Goal: Task Accomplishment & Management: Complete application form

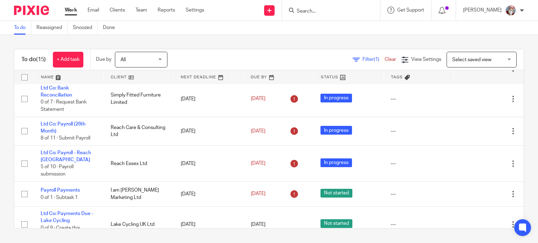
scroll to position [210, 0]
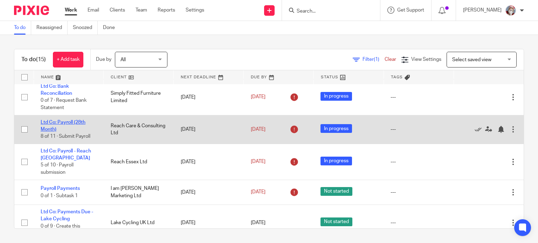
click at [52, 132] on link "Ltd Co: Payroll (28th Month)" at bounding box center [63, 126] width 45 height 12
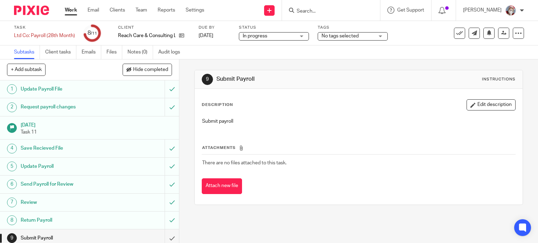
scroll to position [39, 0]
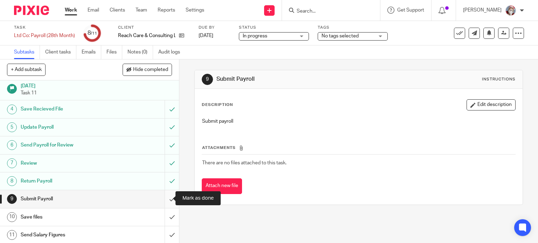
click at [165, 200] on input "submit" at bounding box center [89, 198] width 179 height 17
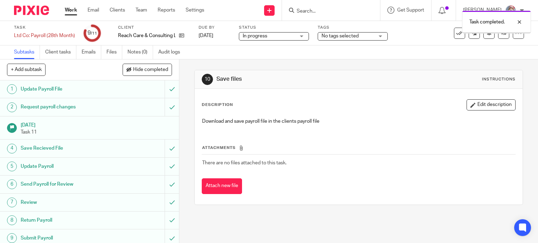
scroll to position [39, 0]
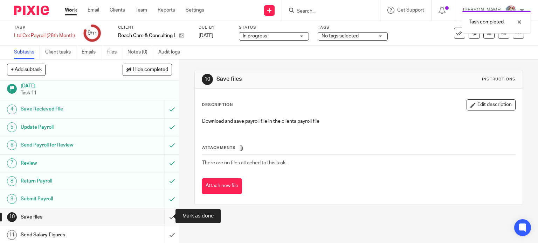
click at [167, 222] on input "submit" at bounding box center [89, 217] width 179 height 17
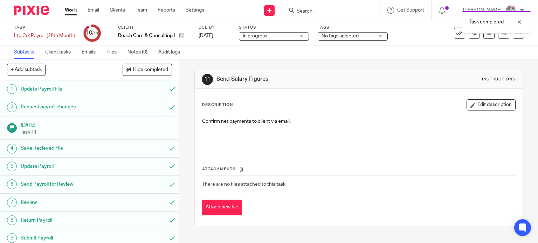
scroll to position [39, 0]
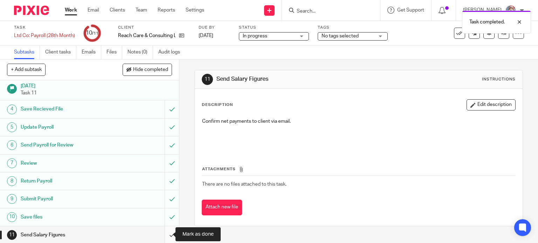
click at [164, 236] on input "submit" at bounding box center [89, 234] width 179 height 17
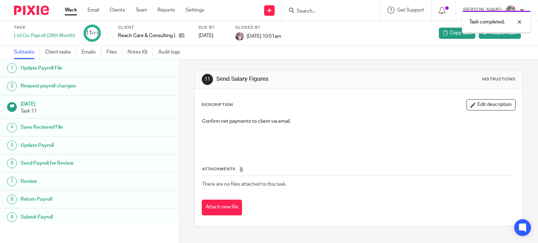
click at [70, 9] on link "Work" at bounding box center [71, 10] width 12 height 7
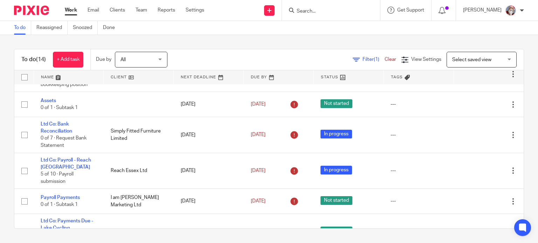
scroll to position [196, 0]
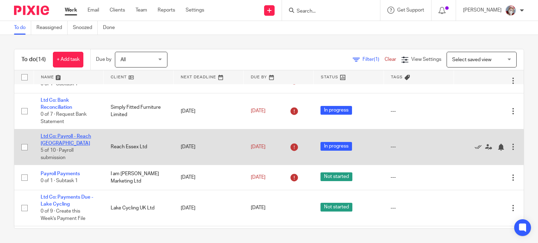
click at [60, 137] on link "Ltd Co: Payroll - Reach [GEOGRAPHIC_DATA]" at bounding box center [66, 140] width 50 height 12
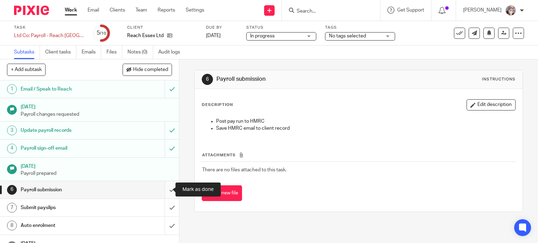
click at [165, 194] on input "submit" at bounding box center [89, 189] width 179 height 17
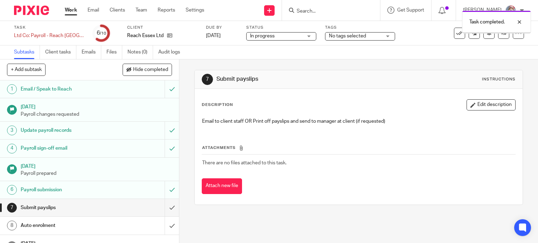
click at [167, 213] on input "submit" at bounding box center [89, 207] width 179 height 17
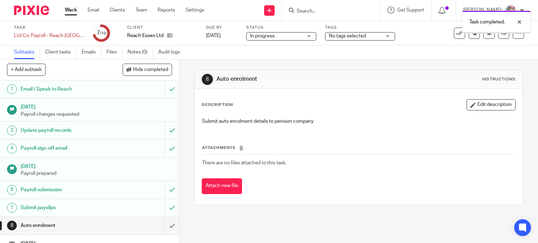
click at [164, 228] on input "submit" at bounding box center [89, 225] width 179 height 17
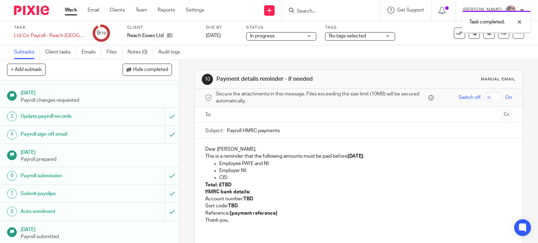
scroll to position [32, 0]
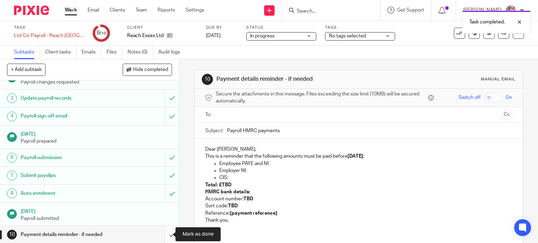
click at [164, 238] on input "submit" at bounding box center [89, 234] width 179 height 17
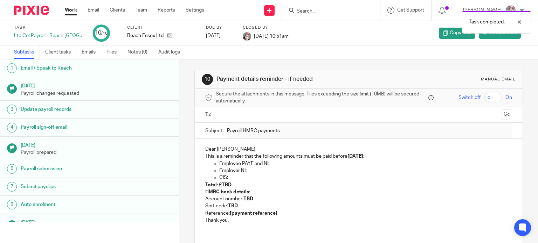
click at [70, 12] on link "Work" at bounding box center [71, 10] width 12 height 7
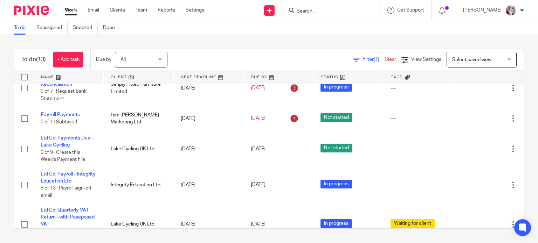
scroll to position [220, 0]
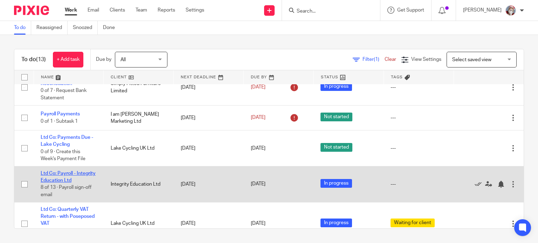
click at [70, 182] on link "Ltd Co: Payroll - Integrity Education Ltd" at bounding box center [68, 177] width 55 height 12
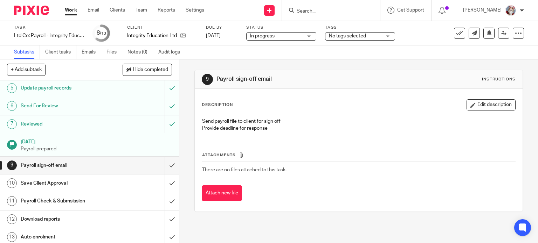
scroll to position [80, 0]
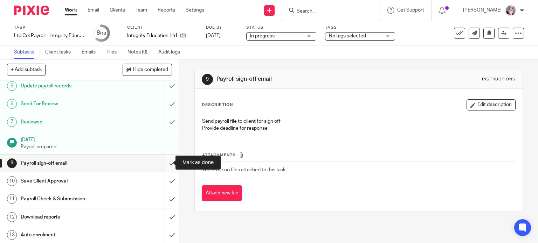
click at [167, 167] on input "submit" at bounding box center [89, 163] width 179 height 17
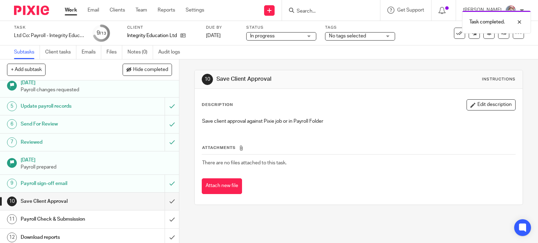
scroll to position [80, 0]
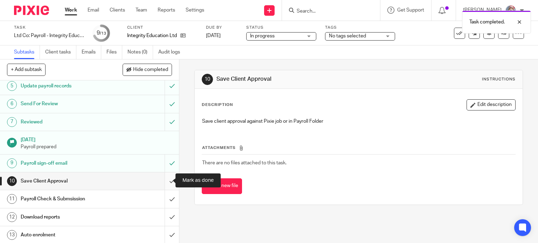
click at [162, 183] on input "submit" at bounding box center [89, 181] width 179 height 17
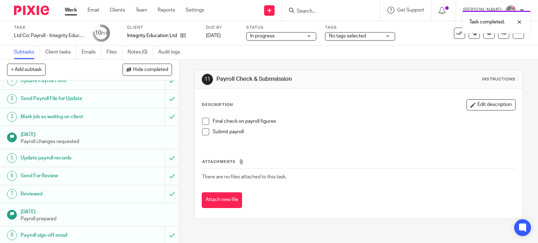
scroll to position [80, 0]
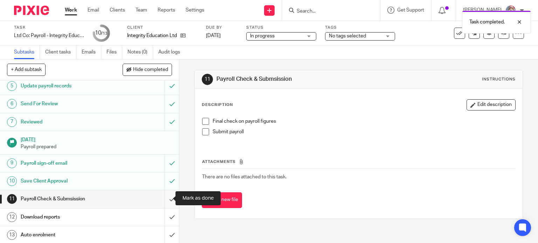
click at [161, 200] on input "submit" at bounding box center [89, 198] width 179 height 17
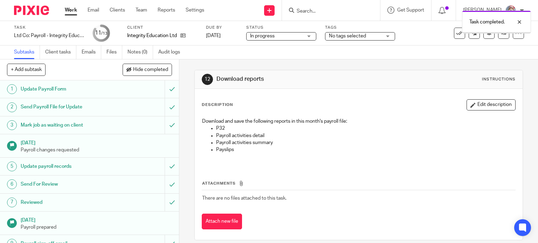
scroll to position [80, 0]
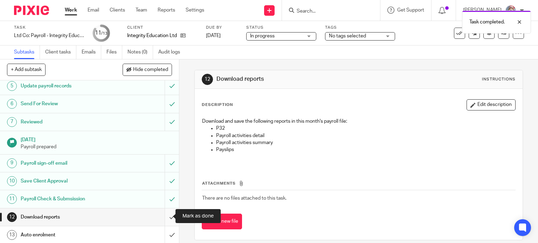
click at [163, 221] on input "submit" at bounding box center [89, 217] width 179 height 17
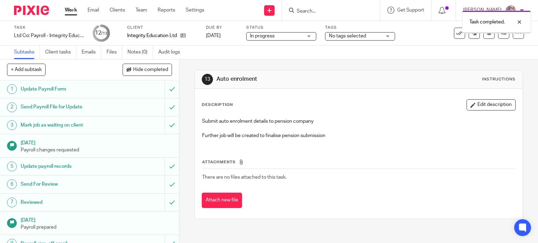
scroll to position [80, 0]
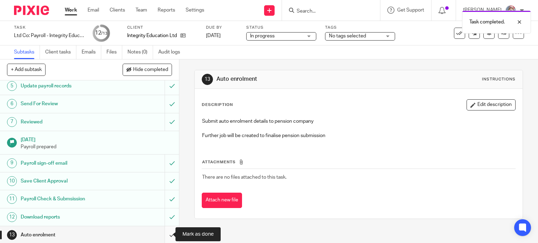
click at [166, 239] on input "submit" at bounding box center [89, 234] width 179 height 17
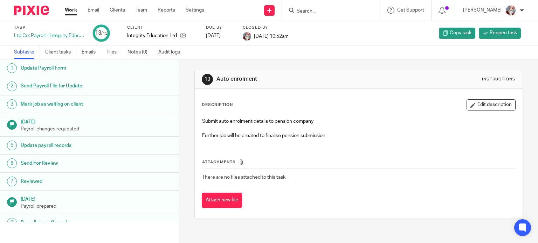
click at [66, 12] on link "Work" at bounding box center [71, 10] width 12 height 7
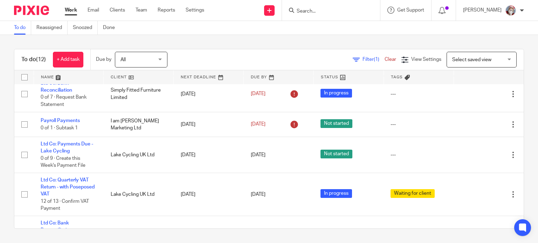
scroll to position [214, 0]
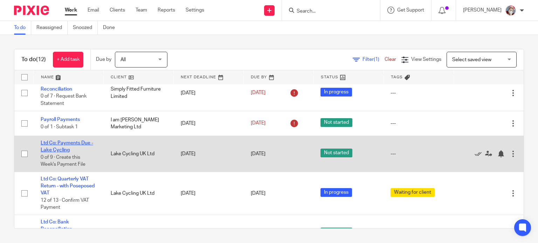
click at [60, 152] on link "Ltd Co: Payments Due - Lake Cycling" at bounding box center [67, 147] width 52 height 12
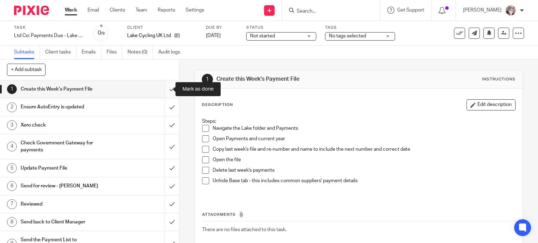
click at [164, 94] on input "submit" at bounding box center [89, 88] width 179 height 17
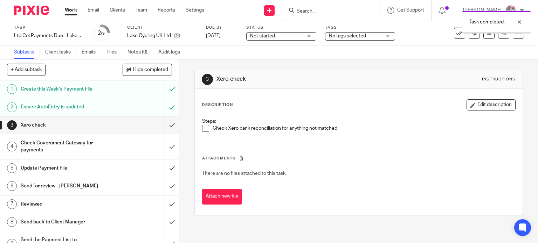
click at [167, 129] on input "submit" at bounding box center [89, 125] width 179 height 17
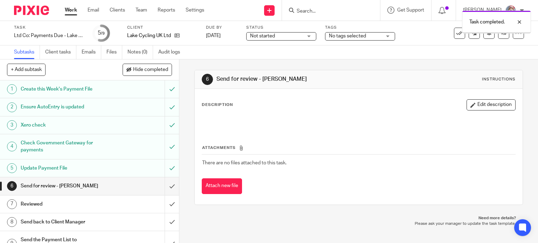
click at [167, 190] on input "submit" at bounding box center [89, 185] width 179 height 17
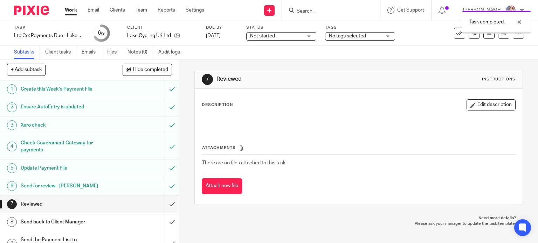
click at [168, 205] on input "submit" at bounding box center [89, 204] width 179 height 17
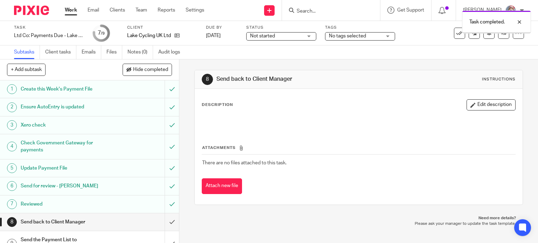
click at [166, 224] on input "submit" at bounding box center [89, 221] width 179 height 17
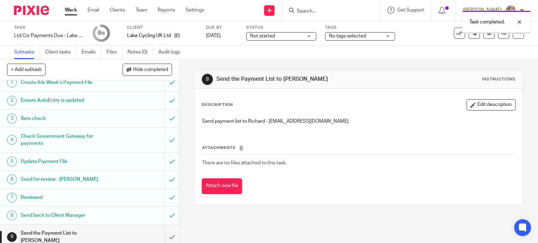
scroll to position [13, 0]
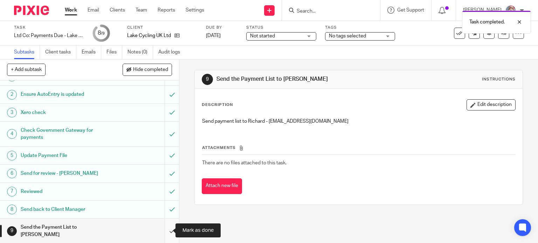
click at [169, 236] on input "submit" at bounding box center [89, 231] width 179 height 25
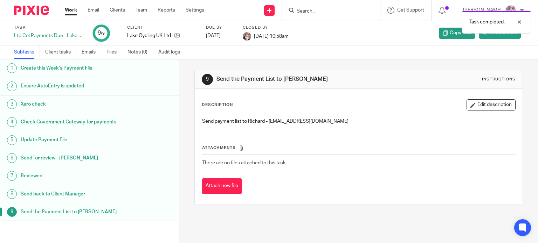
click at [70, 8] on link "Work" at bounding box center [71, 10] width 12 height 7
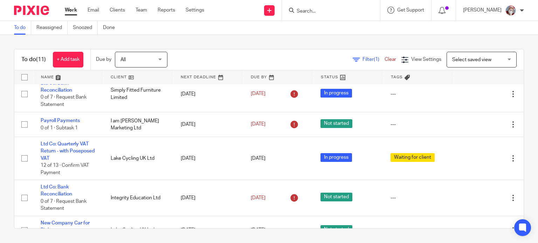
scroll to position [225, 0]
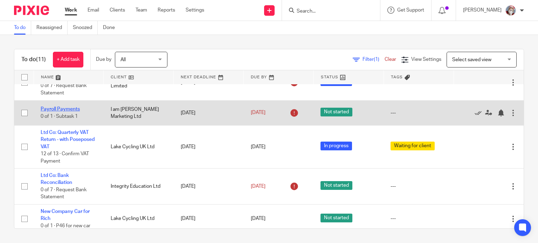
click at [59, 109] on link "Payroll Payments" at bounding box center [60, 109] width 39 height 5
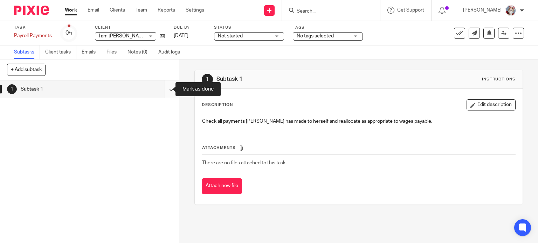
click at [166, 94] on input "submit" at bounding box center [89, 88] width 179 height 17
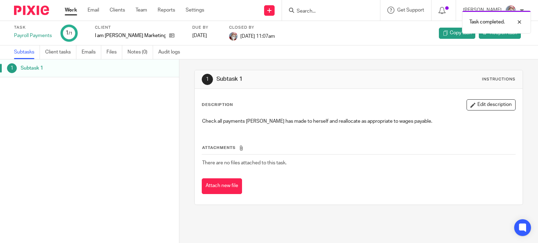
click at [276, 10] on div "Task completed." at bounding box center [400, 20] width 262 height 27
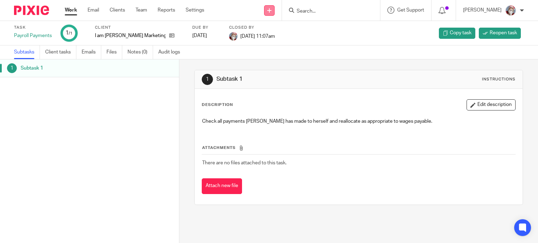
click at [273, 10] on link at bounding box center [269, 10] width 10 height 10
click at [274, 43] on link "Create task" at bounding box center [276, 43] width 43 height 10
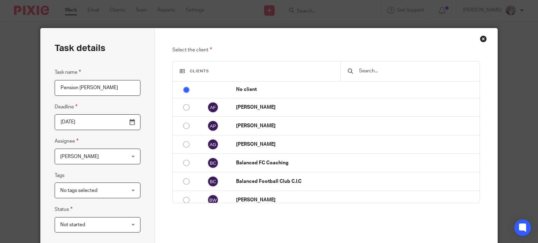
type input "Pension Lucy Upson"
click at [371, 69] on input "text" at bounding box center [415, 71] width 114 height 8
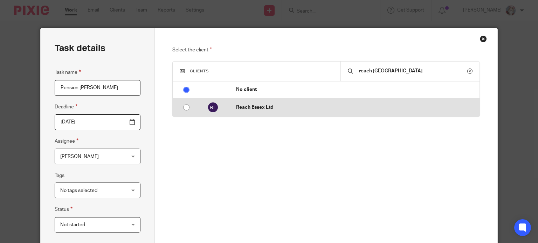
type input "reach [GEOGRAPHIC_DATA]"
click at [185, 105] on input "radio" at bounding box center [186, 107] width 13 height 13
radio input "false"
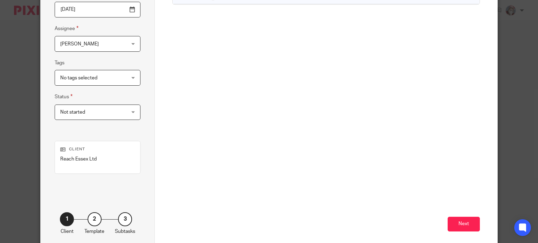
scroll to position [113, 0]
click at [458, 222] on button "Next" at bounding box center [463, 224] width 32 height 15
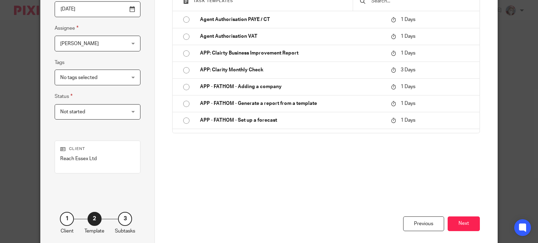
drag, startPoint x: 530, startPoint y: 145, endPoint x: 537, endPoint y: 98, distance: 48.1
click at [537, 98] on div "Task details Task name Pension Lucy Upson Deadline 2025-09-24 Assignee Karen Hu…" at bounding box center [269, 121] width 538 height 243
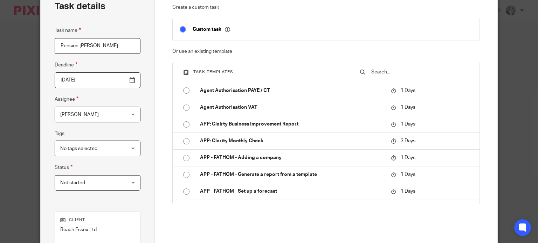
scroll to position [0, 0]
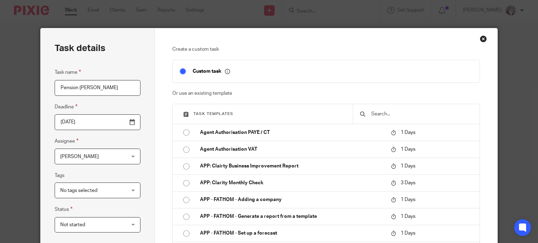
click at [385, 108] on div at bounding box center [415, 114] width 127 height 20
click at [386, 110] on input "text" at bounding box center [421, 114] width 102 height 8
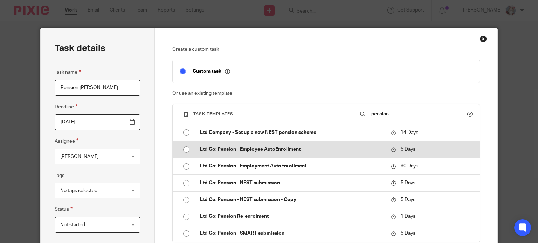
type input "pension"
click at [239, 148] on p "Ltd Co: Pension - Employee AutoEnrollment" at bounding box center [292, 149] width 184 height 7
type input "2025-09-29"
checkbox input "false"
radio input "true"
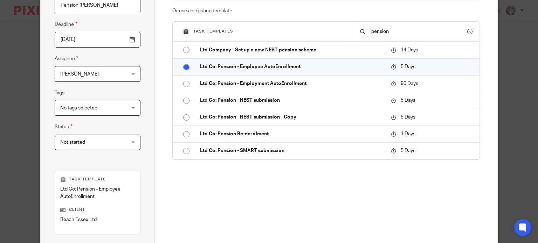
scroll to position [98, 0]
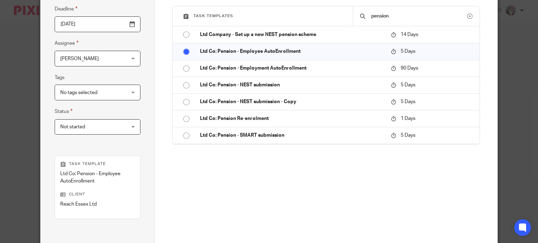
click at [532, 240] on div "Task details Task name Pension Lucy Upson Deadline 2025-09-29 Assignee Karen Hu…" at bounding box center [269, 121] width 538 height 243
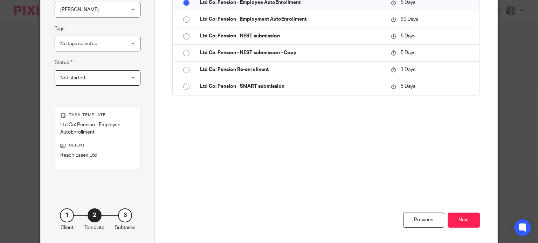
scroll to position [177, 0]
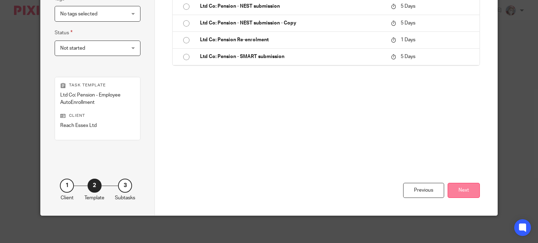
click at [469, 189] on button "Next" at bounding box center [463, 190] width 32 height 15
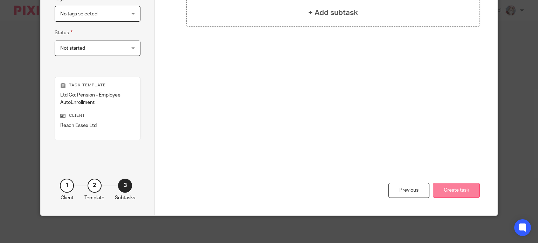
click at [443, 187] on button "Create task" at bounding box center [456, 190] width 47 height 15
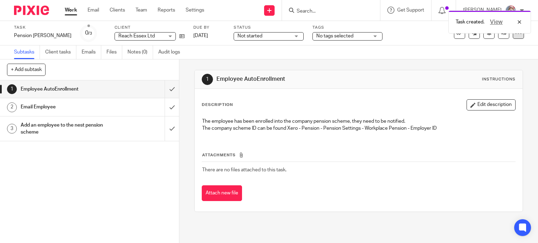
click at [512, 37] on div at bounding box center [517, 33] width 11 height 11
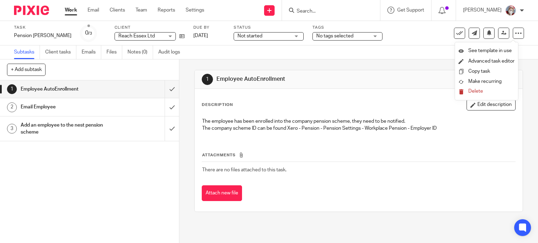
click at [481, 90] on span "Delete" at bounding box center [475, 91] width 15 height 5
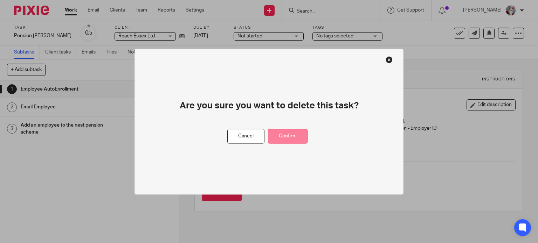
click at [282, 136] on button "Confirm" at bounding box center [288, 136] width 40 height 15
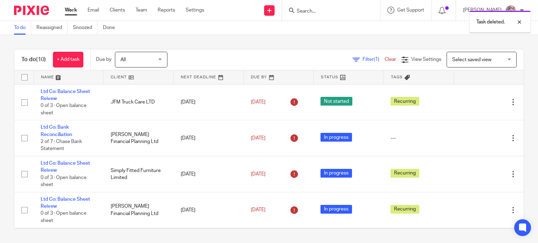
click at [276, 11] on div "Task deleted." at bounding box center [400, 20] width 262 height 27
click at [271, 12] on icon at bounding box center [269, 10] width 4 height 4
click at [277, 42] on link "Create task" at bounding box center [276, 43] width 43 height 10
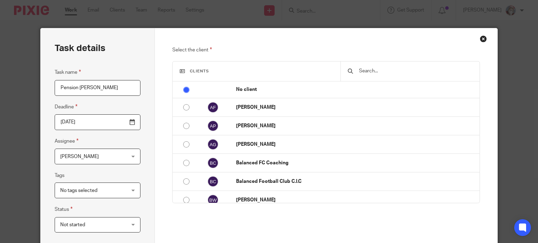
type input "Pension [PERSON_NAME]"
click at [379, 67] on input "text" at bounding box center [415, 71] width 114 height 8
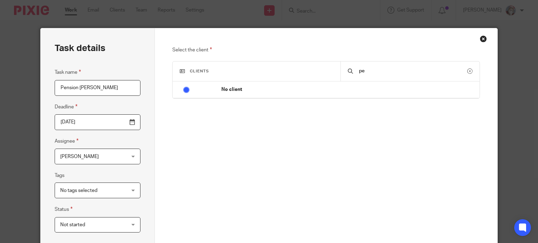
type input "p"
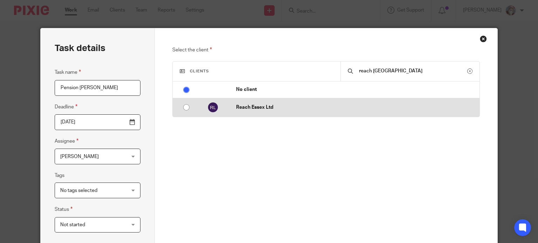
type input "reach [GEOGRAPHIC_DATA]"
click at [182, 108] on input "radio" at bounding box center [186, 107] width 13 height 13
radio input "false"
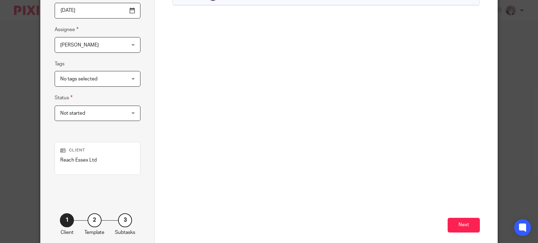
scroll to position [112, 0]
click at [464, 225] on button "Next" at bounding box center [463, 225] width 32 height 15
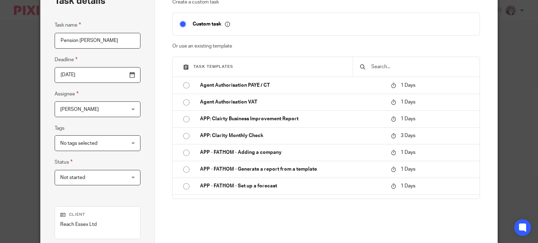
scroll to position [0, 0]
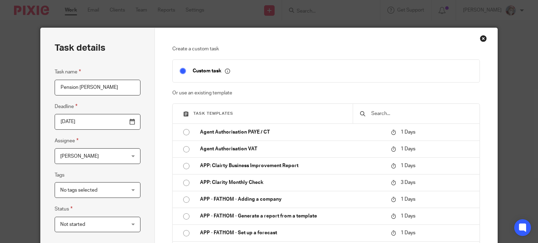
click at [389, 117] on input "text" at bounding box center [421, 114] width 102 height 8
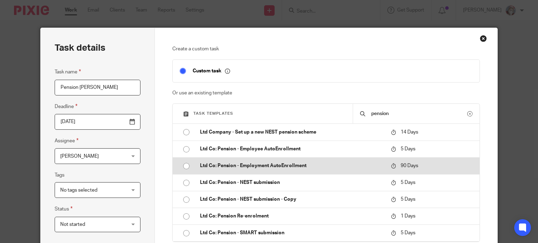
type input "pension"
click at [184, 166] on input "radio" at bounding box center [186, 166] width 13 height 13
type input "[DATE]"
checkbox input "false"
radio input "false"
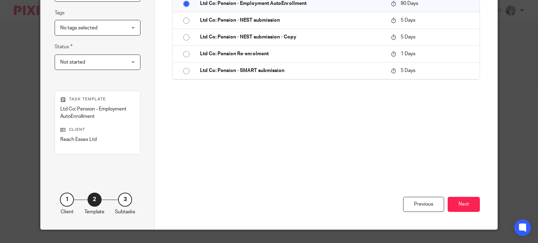
scroll to position [168, 0]
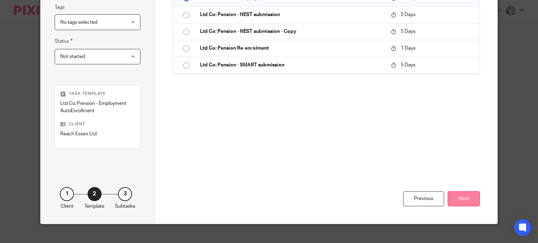
click at [462, 201] on button "Next" at bounding box center [463, 198] width 32 height 15
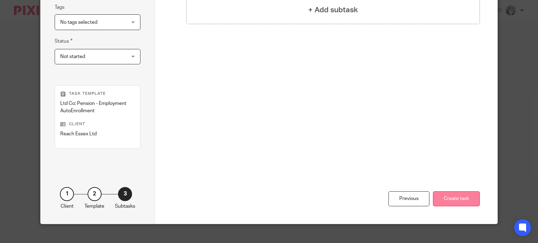
click at [461, 197] on button "Create task" at bounding box center [456, 198] width 47 height 15
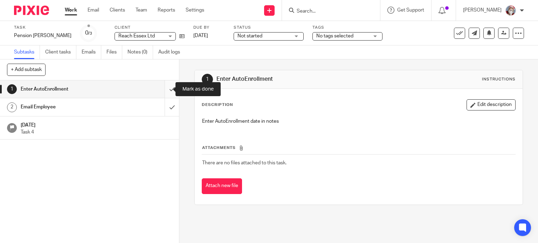
click at [168, 94] on input "submit" at bounding box center [89, 88] width 179 height 17
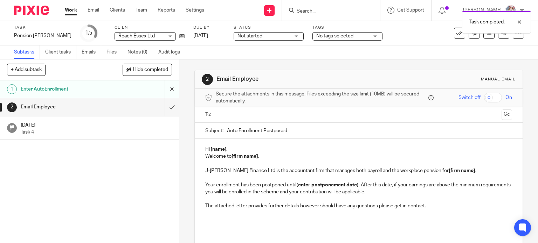
click at [165, 91] on input "submit" at bounding box center [89, 88] width 179 height 17
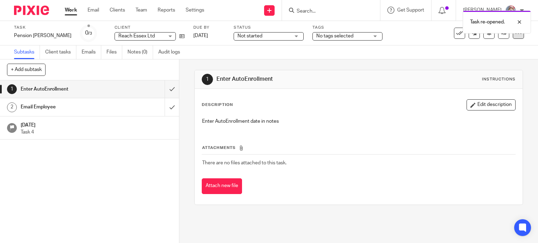
click at [512, 37] on div at bounding box center [517, 33] width 11 height 11
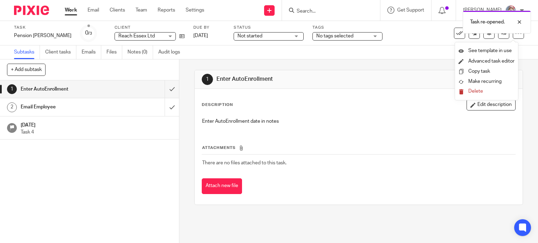
click at [472, 92] on span "Delete" at bounding box center [475, 91] width 15 height 5
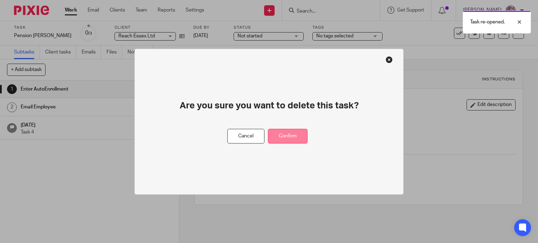
click at [285, 137] on button "Confirm" at bounding box center [288, 136] width 40 height 15
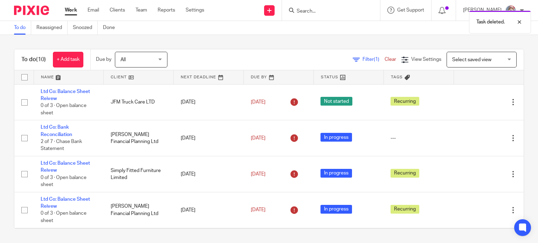
click at [276, 9] on div "Task deleted." at bounding box center [400, 20] width 262 height 27
click at [271, 9] on icon at bounding box center [269, 10] width 4 height 4
click at [265, 43] on link "Create task" at bounding box center [276, 43] width 43 height 10
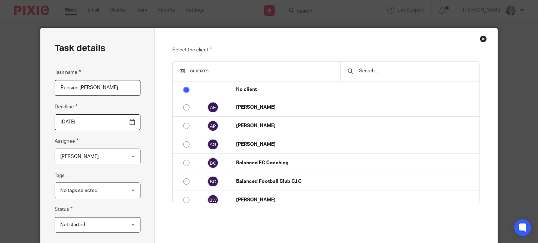
type input "Pension [PERSON_NAME]"
click at [372, 67] on div at bounding box center [409, 72] width 139 height 20
click at [371, 70] on input "text" at bounding box center [415, 71] width 114 height 8
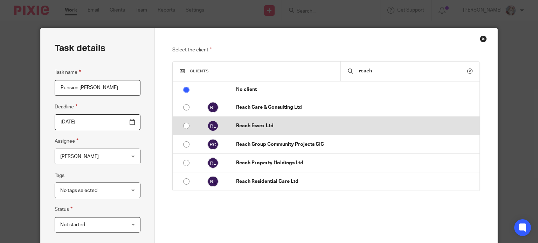
type input "reach"
click at [184, 126] on input "radio" at bounding box center [186, 125] width 13 height 13
radio input "false"
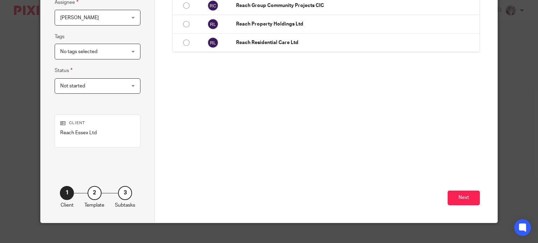
scroll to position [140, 0]
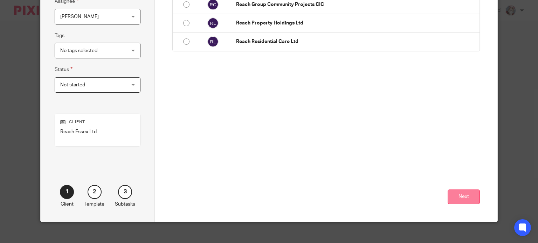
click at [468, 195] on button "Next" at bounding box center [463, 197] width 32 height 15
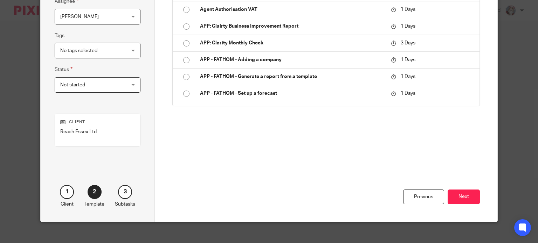
scroll to position [0, 0]
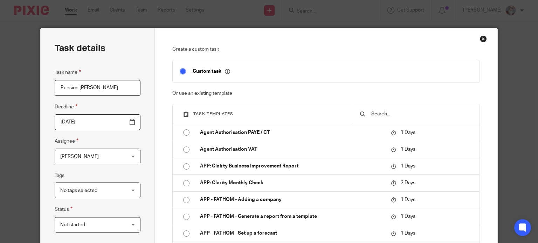
click at [403, 113] on input "text" at bounding box center [421, 114] width 102 height 8
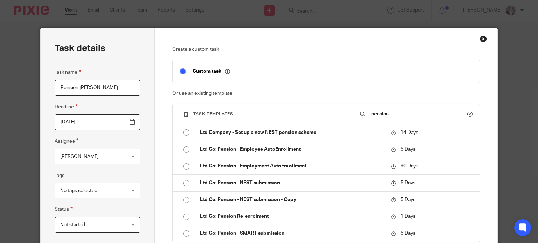
type input "pension"
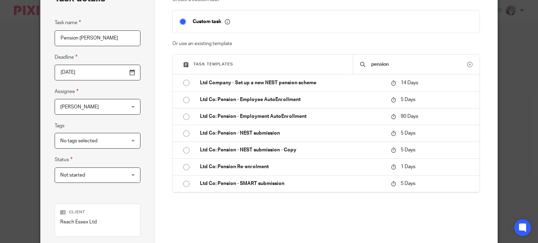
scroll to position [56, 0]
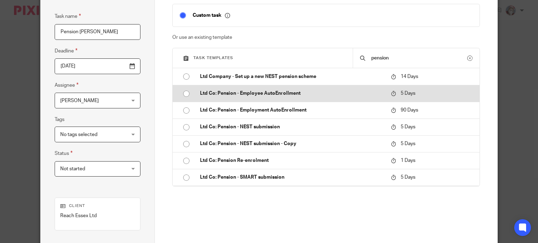
click at [181, 92] on input "radio" at bounding box center [186, 93] width 13 height 13
type input "2025-09-29"
checkbox input "false"
radio input "false"
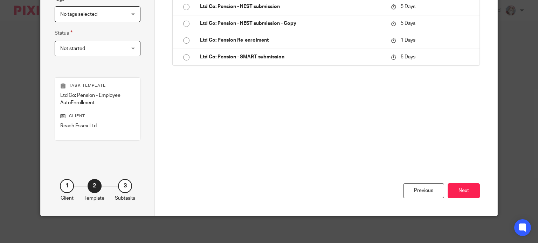
scroll to position [177, 0]
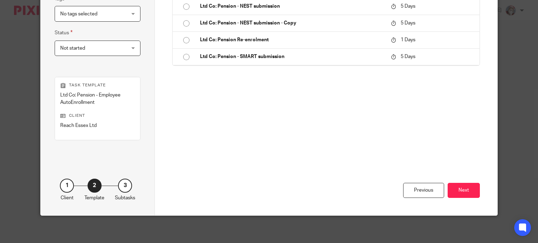
click at [460, 182] on div "Previous Next" at bounding box center [325, 171] width 307 height 87
click at [459, 186] on button "Next" at bounding box center [463, 190] width 32 height 15
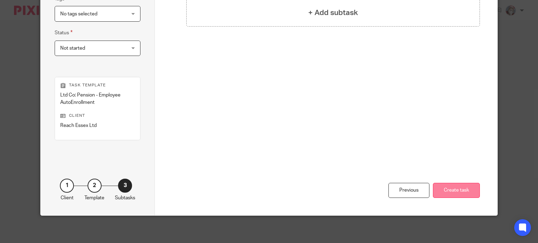
click at [462, 189] on button "Create task" at bounding box center [456, 190] width 47 height 15
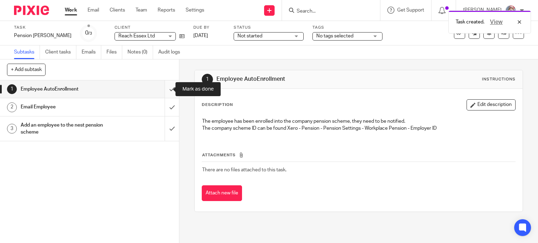
click at [167, 94] on input "submit" at bounding box center [89, 88] width 179 height 17
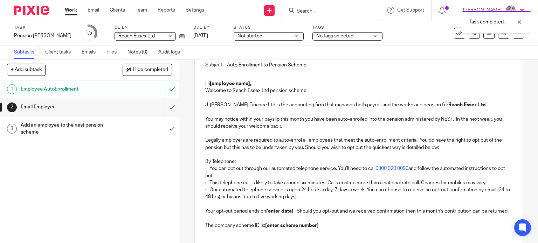
scroll to position [76, 0]
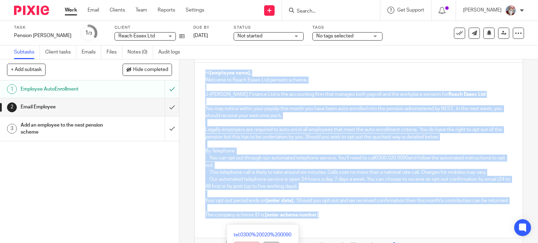
drag, startPoint x: 199, startPoint y: 71, endPoint x: 324, endPoint y: 223, distance: 197.2
click at [324, 223] on div "Hi [employee name], Welcome to Reach Essex Ltd pension scheme. J-[PERSON_NAME] …" at bounding box center [359, 143] width 328 height 161
copy div "Lo [ipsumdol sita], Consect ad Elits Doeiu Tem incidid utlabo. E-Dolo Magnaal E…"
